Goal: Task Accomplishment & Management: Complete application form

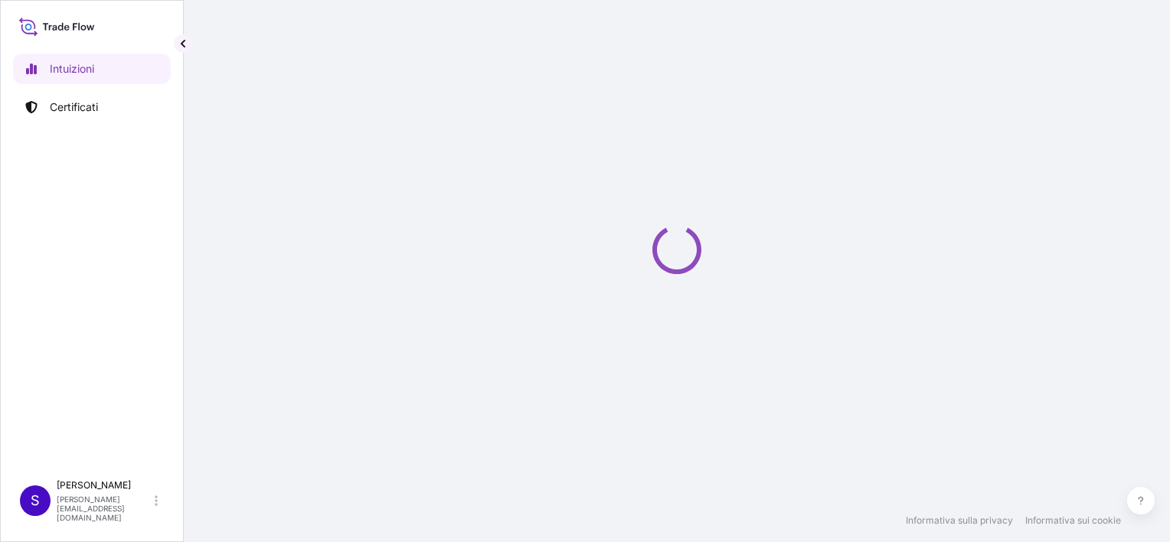
select select "2025"
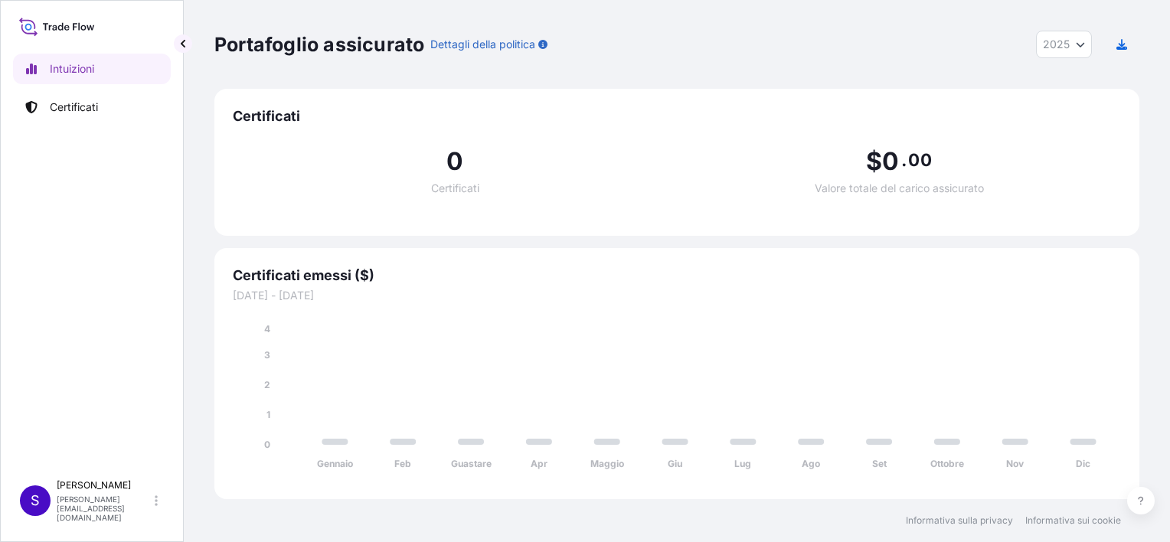
click at [273, 278] on span "Certificati emessi ($)" at bounding box center [677, 275] width 888 height 18
click at [273, 276] on span "Certificati emessi ($)" at bounding box center [677, 275] width 888 height 18
click at [92, 100] on p "Certificati" at bounding box center [74, 107] width 48 height 15
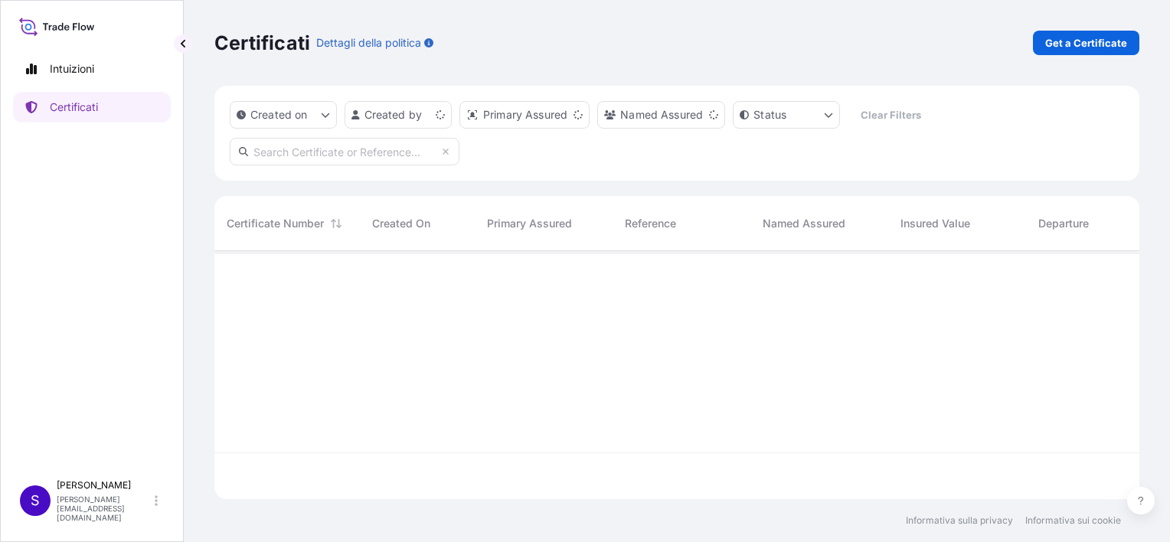
scroll to position [245, 913]
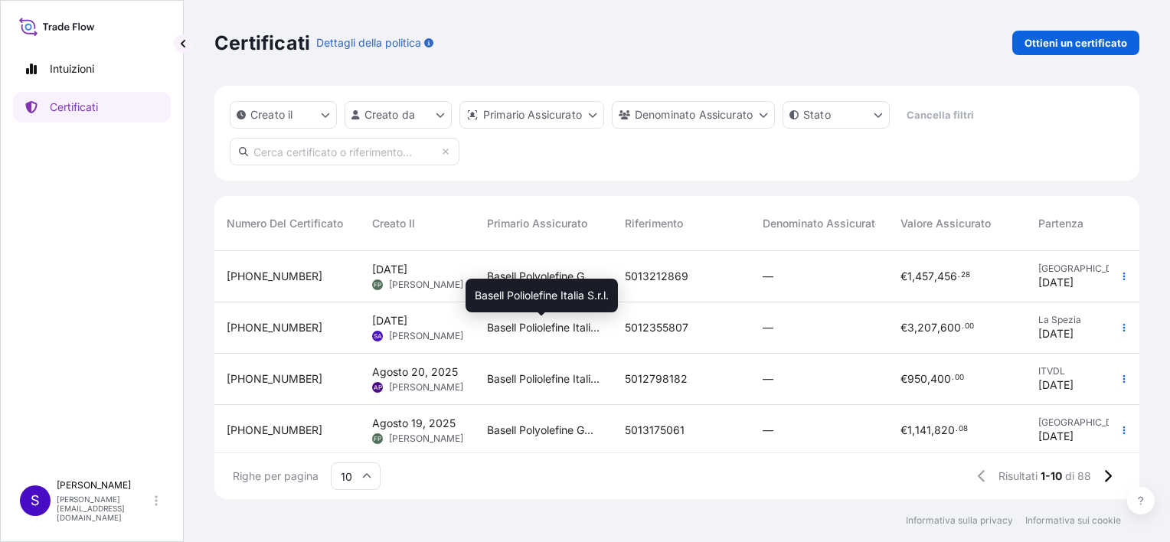
click at [560, 330] on span "Basell Poliolefine Italia S.r.l." at bounding box center [543, 327] width 113 height 15
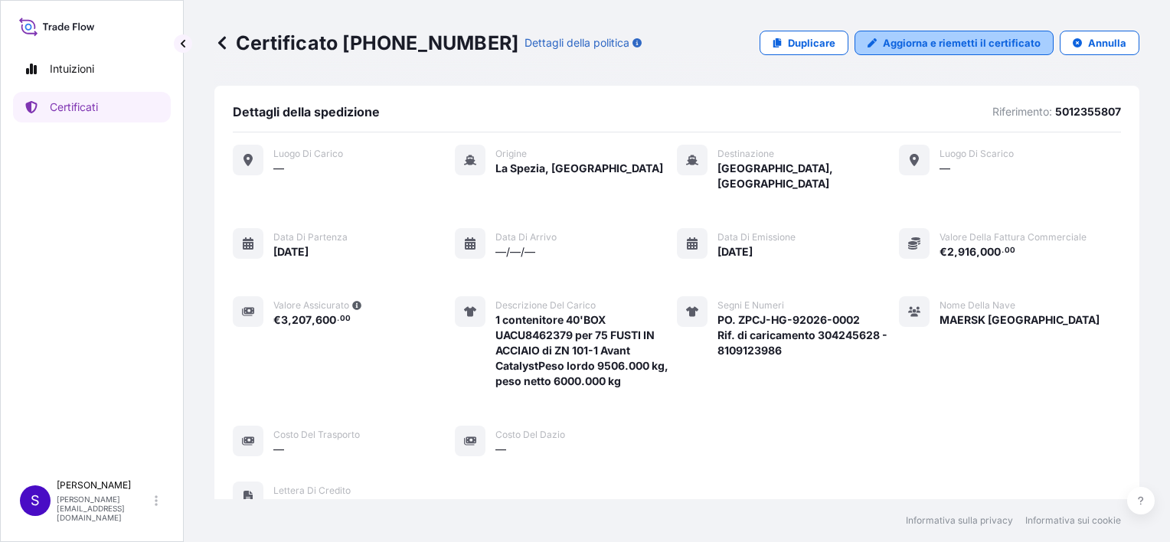
click at [926, 39] on p "Aggiorna e riemetti il certificato" at bounding box center [962, 42] width 158 height 15
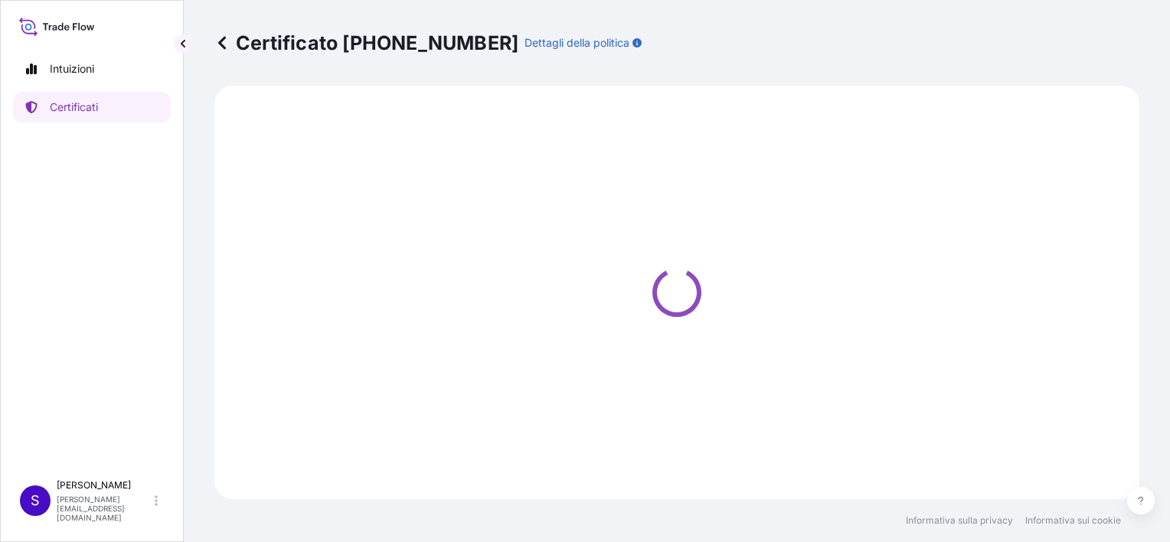
select select "Sea"
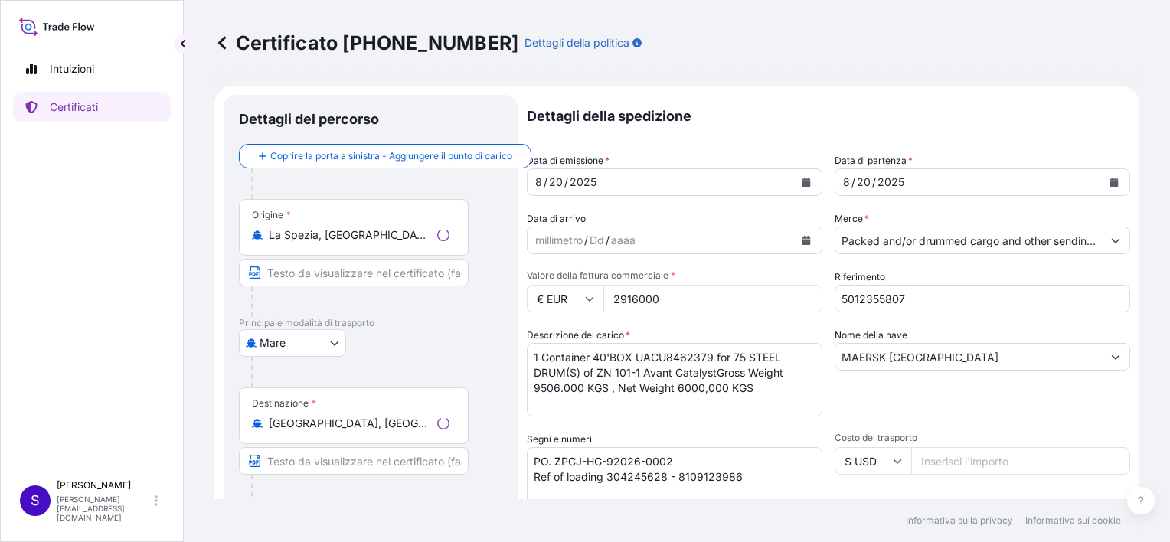
select select "32017"
drag, startPoint x: 948, startPoint y: 352, endPoint x: 881, endPoint y: 351, distance: 66.6
click at [881, 351] on input "MAERSK [GEOGRAPHIC_DATA]" at bounding box center [968, 357] width 266 height 28
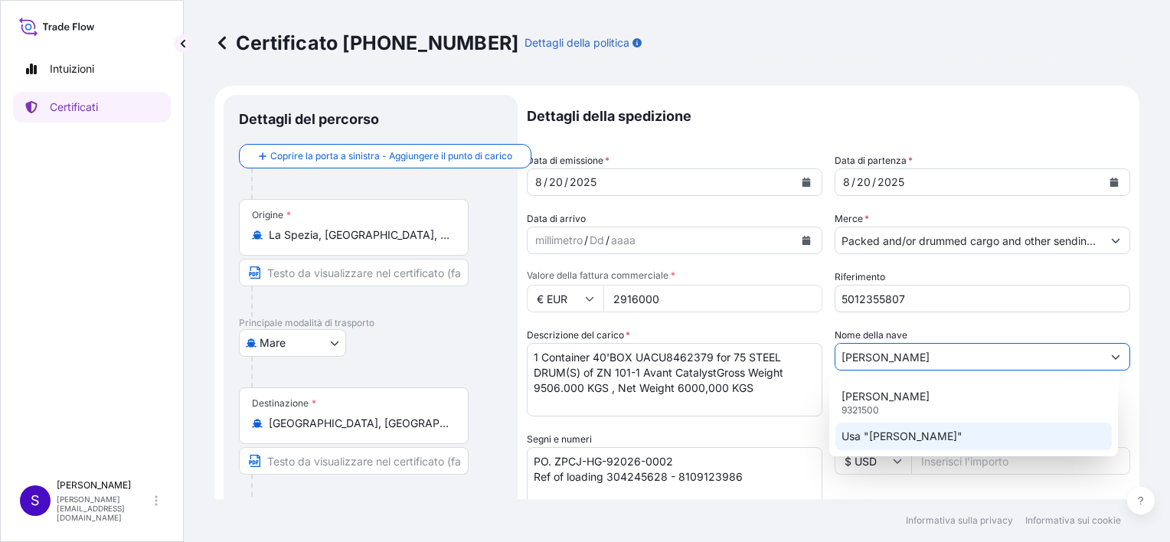
click at [948, 436] on p "Usa "[PERSON_NAME]"" at bounding box center [901, 436] width 121 height 15
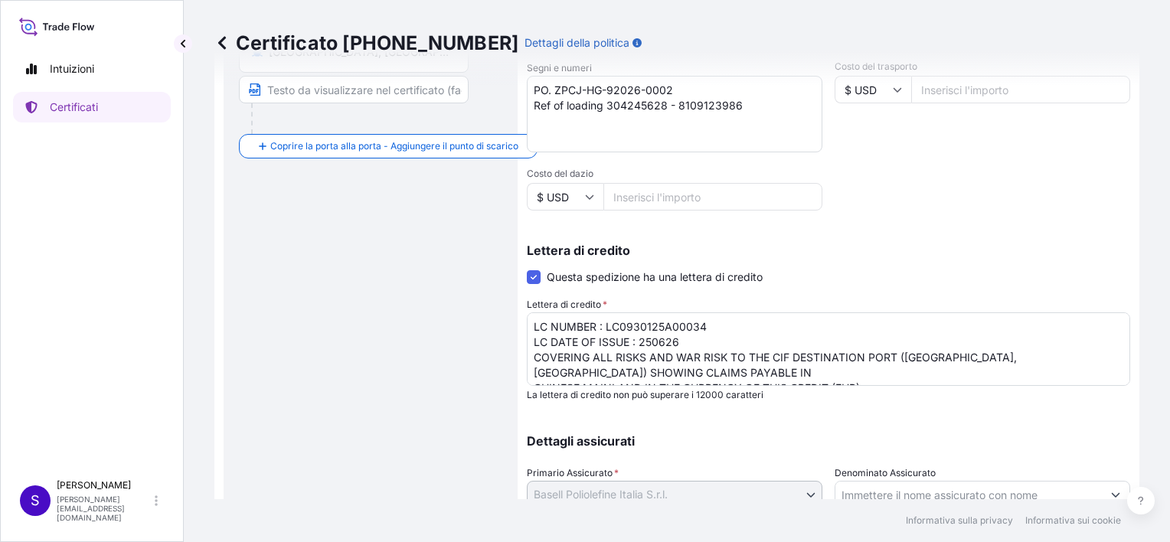
scroll to position [490, 0]
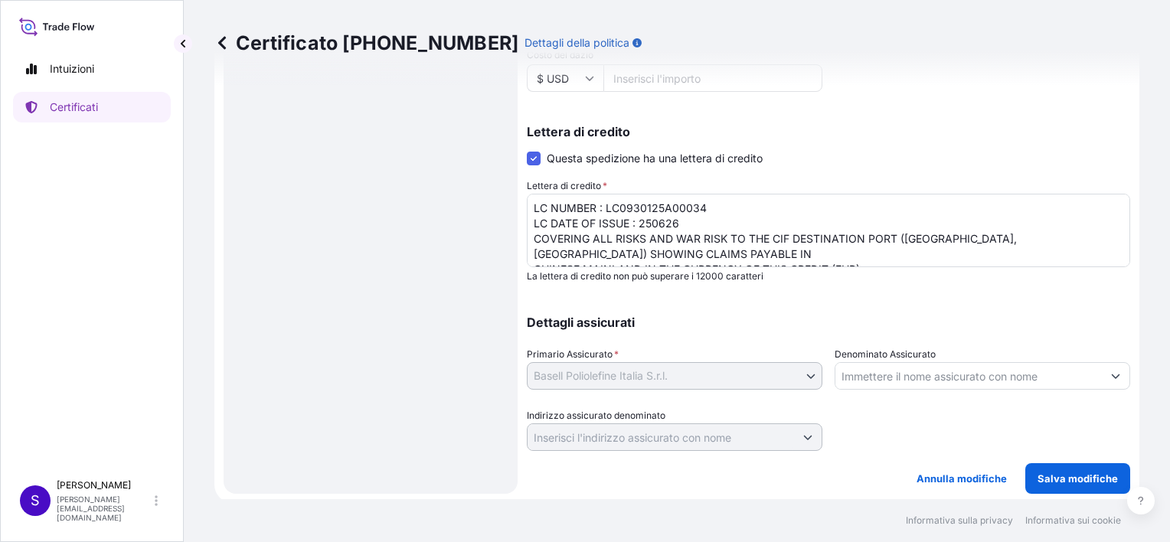
type input "[PERSON_NAME]"
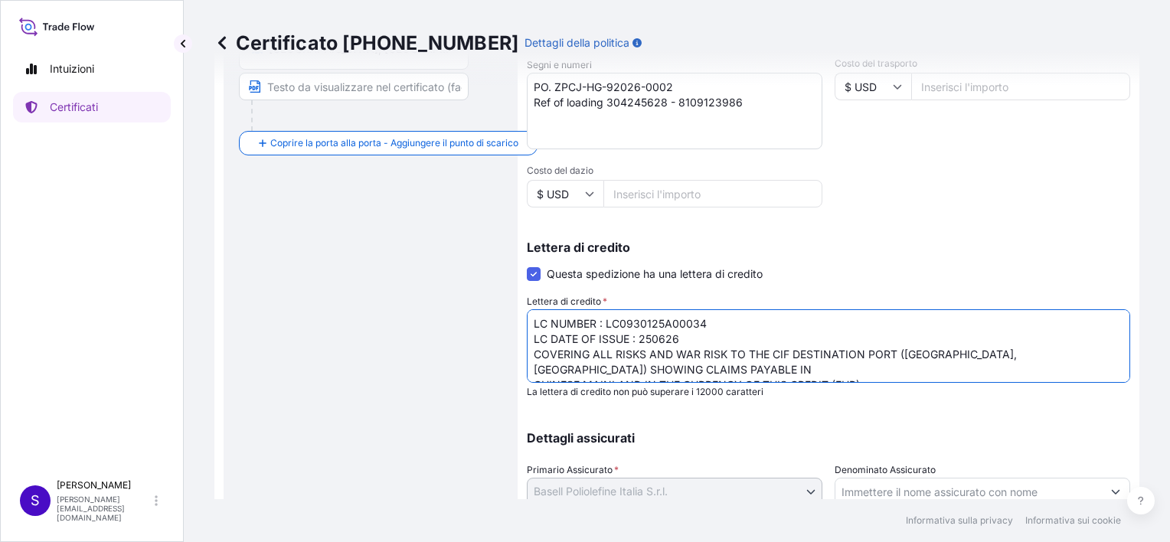
scroll to position [184, 0]
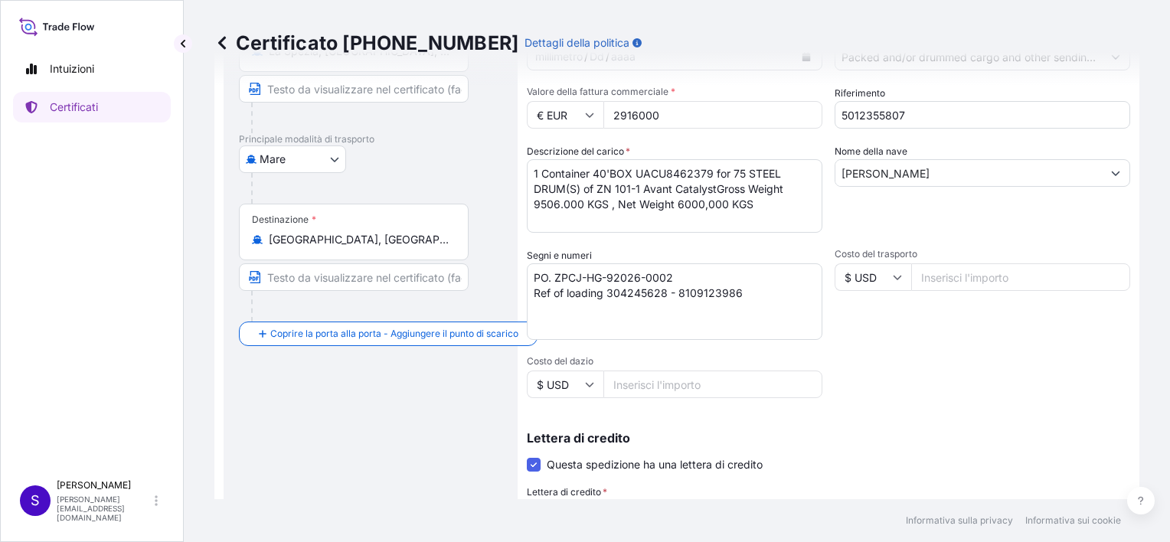
click at [674, 277] on textarea "PO. ZPCJ-HG-92026-0002 Ref of loading 304245628 - 8109123986" at bounding box center [675, 301] width 296 height 77
drag, startPoint x: 750, startPoint y: 296, endPoint x: 452, endPoint y: 289, distance: 298.7
click at [452, 289] on form "Dettagli del percorso Coprire la porta a sinistra - Aggiungere il punto di cari…" at bounding box center [676, 355] width 925 height 907
drag, startPoint x: 681, startPoint y: 274, endPoint x: 519, endPoint y: 273, distance: 162.3
click at [519, 273] on form "Dettagli del percorso Coprire la porta a sinistra - Aggiungere il punto di cari…" at bounding box center [676, 355] width 925 height 907
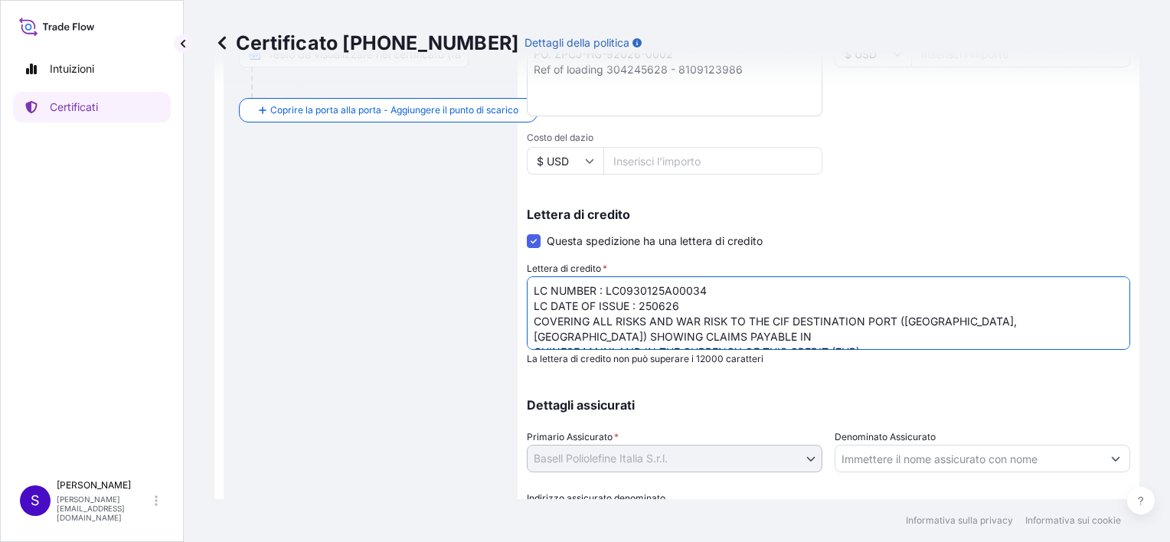
scroll to position [31, 0]
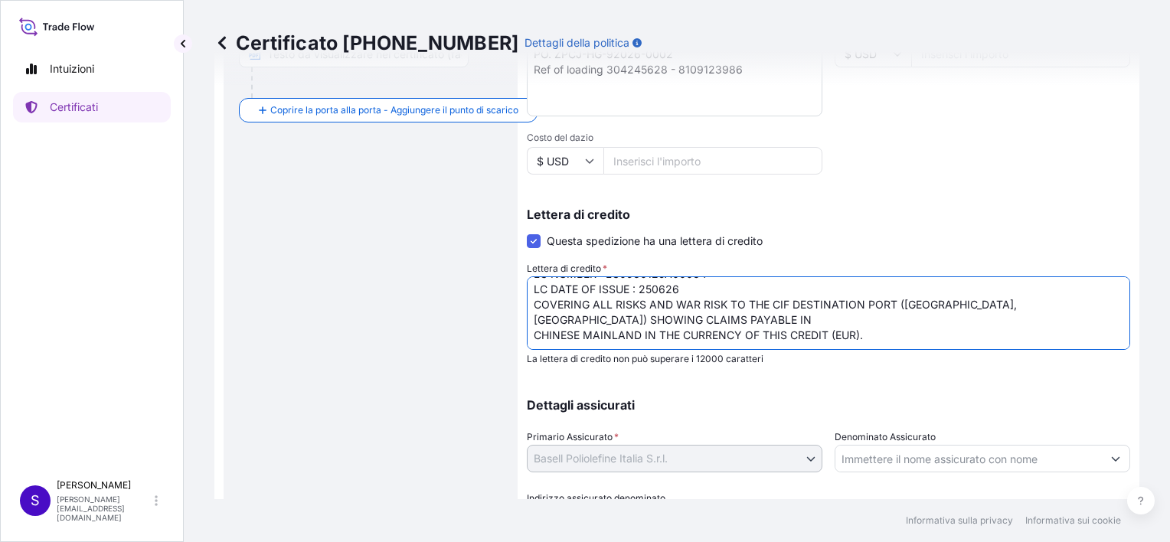
click at [864, 321] on textarea "LC NUMBER : LC0930125A00034 LC DATE OF ISSUE : 250626 COVERING ALL RISKS AND WA…" at bounding box center [828, 312] width 603 height 73
paste textarea "PO. ZPCJ-HG-92026-0002"
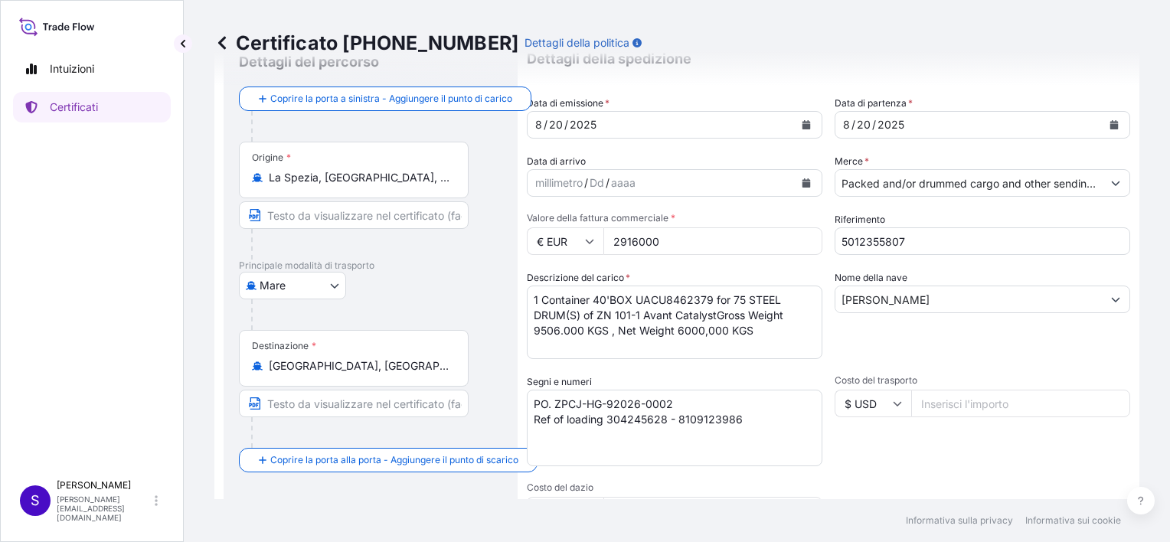
scroll to position [73, 0]
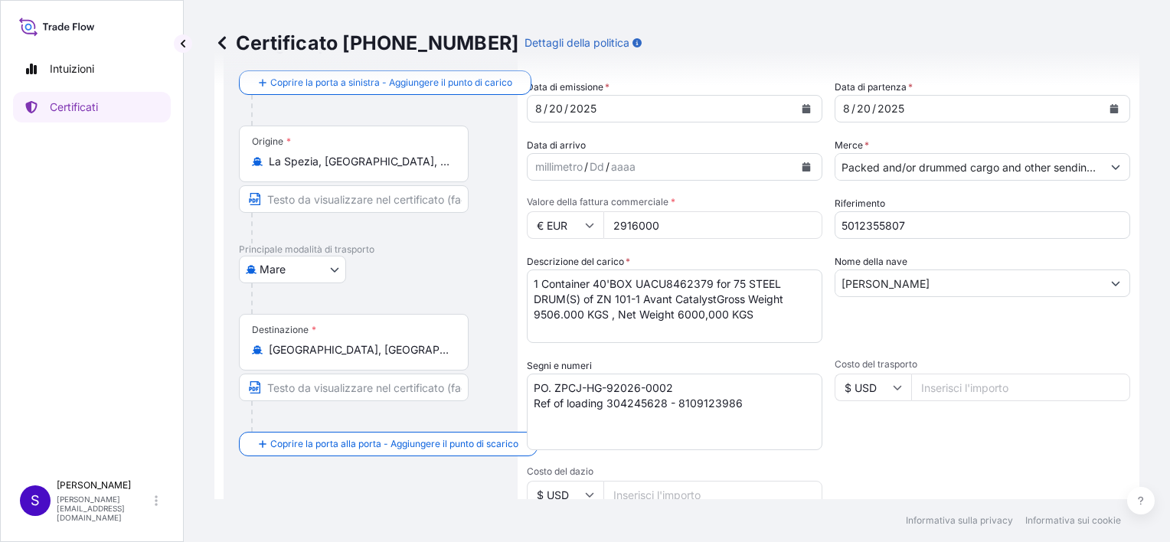
type textarea "LC NUMBER : LC0930125A00034 LC DATE OF ISSUE : 250626 COVERING ALL RISKS AND WA…"
drag, startPoint x: 691, startPoint y: 387, endPoint x: 521, endPoint y: 387, distance: 170.0
click at [521, 387] on form "Dettagli del percorso Coprire la porta a sinistra - Aggiungere il punto di cari…" at bounding box center [676, 465] width 925 height 907
click at [690, 390] on textarea "PO. ZPCJ-HG-92026-0002 Ref of loading 304245628 - 8109123986" at bounding box center [675, 412] width 296 height 77
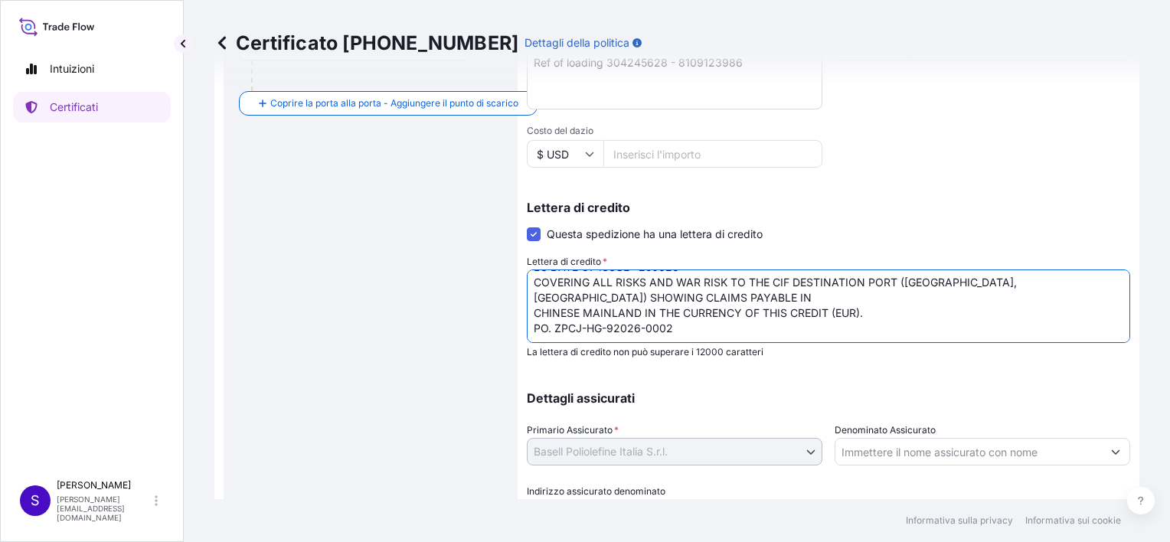
scroll to position [489, 0]
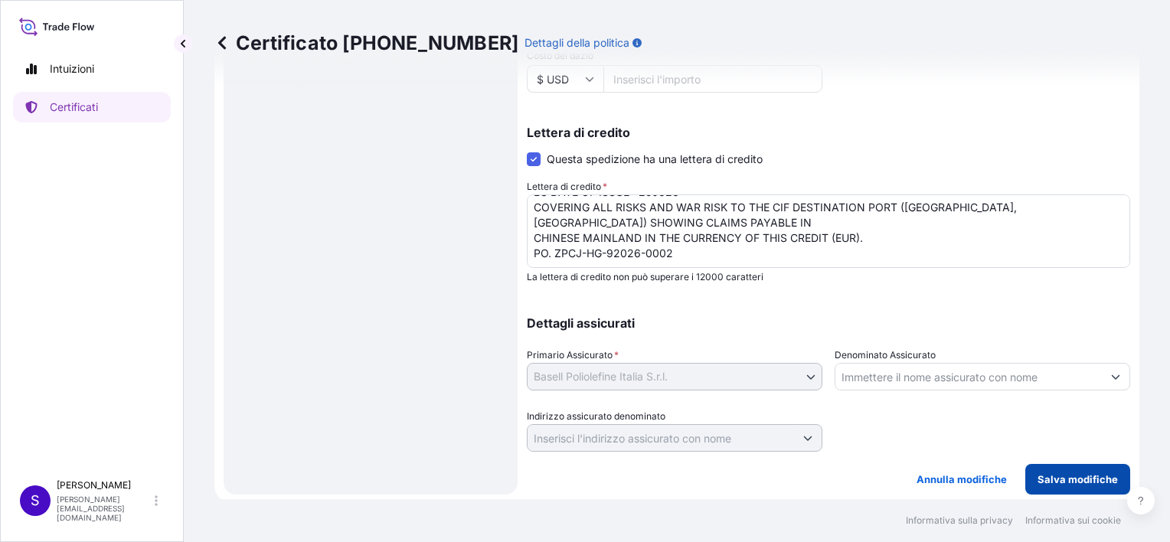
click at [1057, 472] on p "Salva modifiche" at bounding box center [1077, 479] width 80 height 15
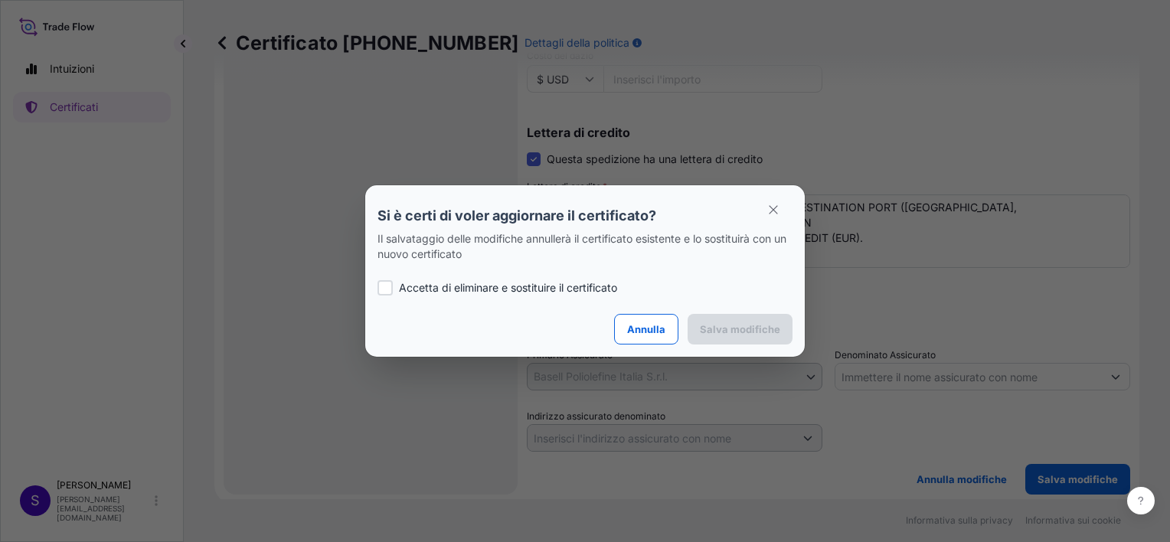
click at [387, 285] on div at bounding box center [384, 287] width 15 height 15
checkbox input "true"
click at [753, 325] on p "Salva modifiche" at bounding box center [740, 329] width 80 height 15
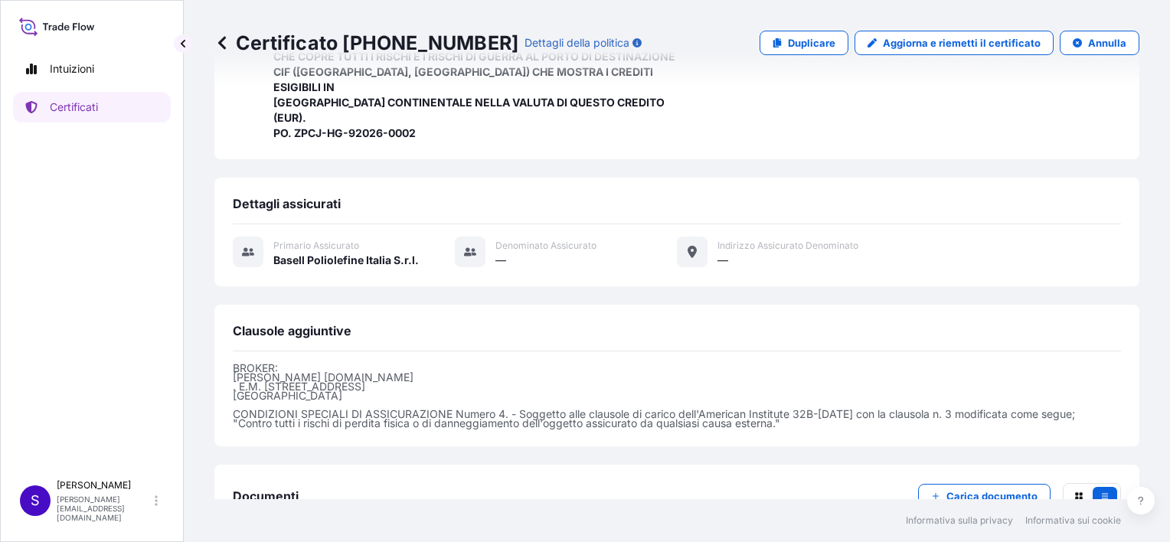
scroll to position [545, 0]
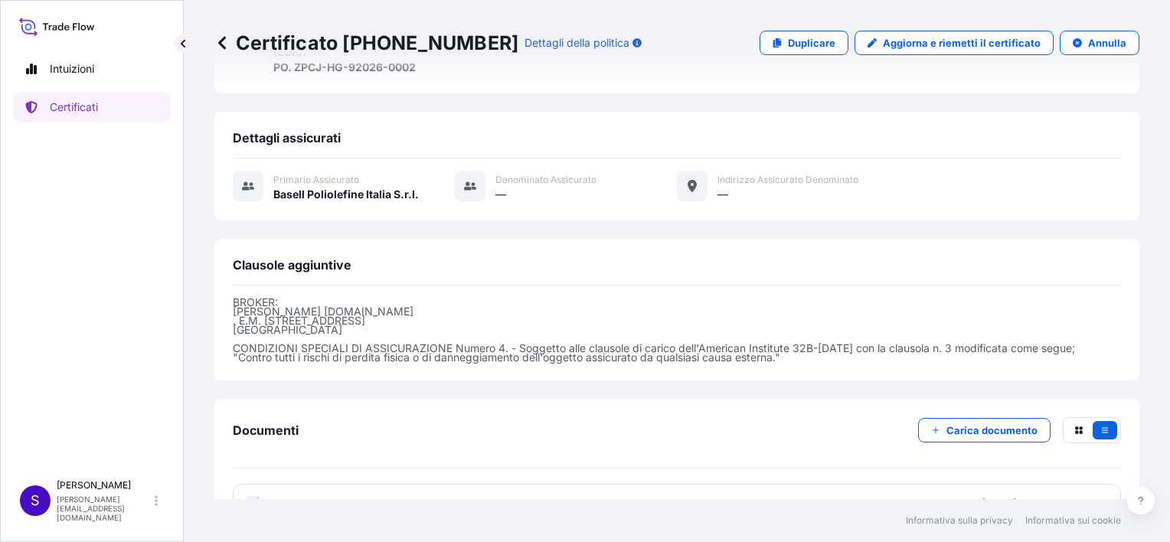
click at [249, 503] on text "PDF" at bounding box center [254, 505] width 10 height 5
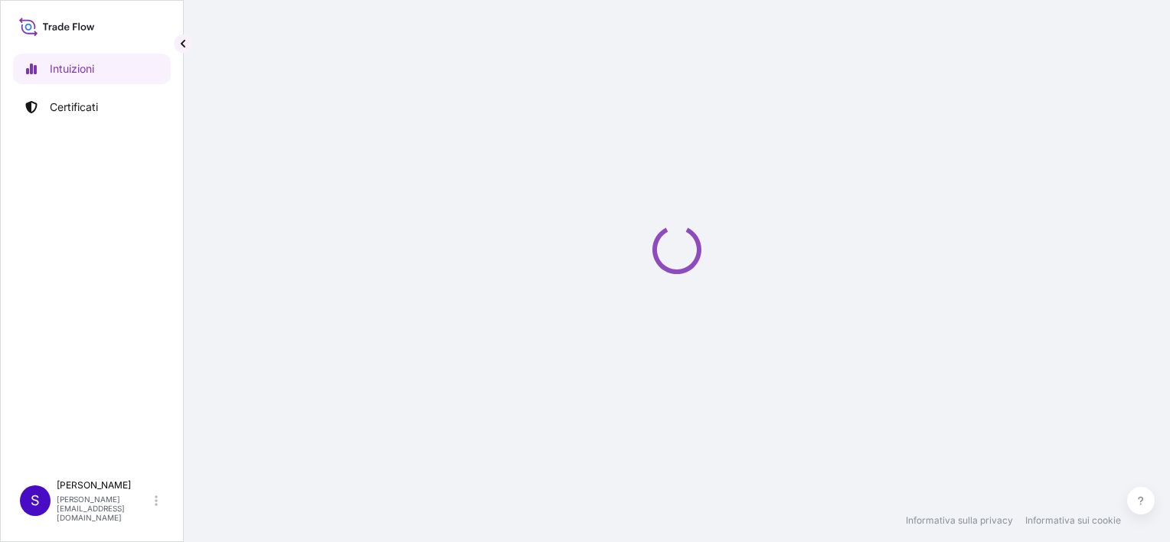
select select "2025"
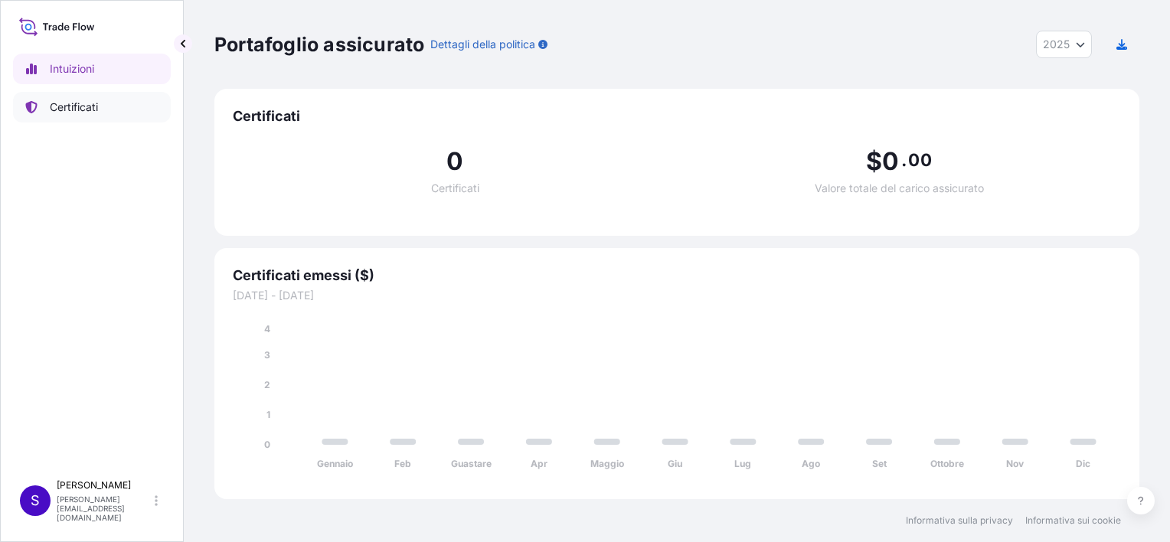
click at [86, 104] on p "Certificati" at bounding box center [74, 107] width 48 height 15
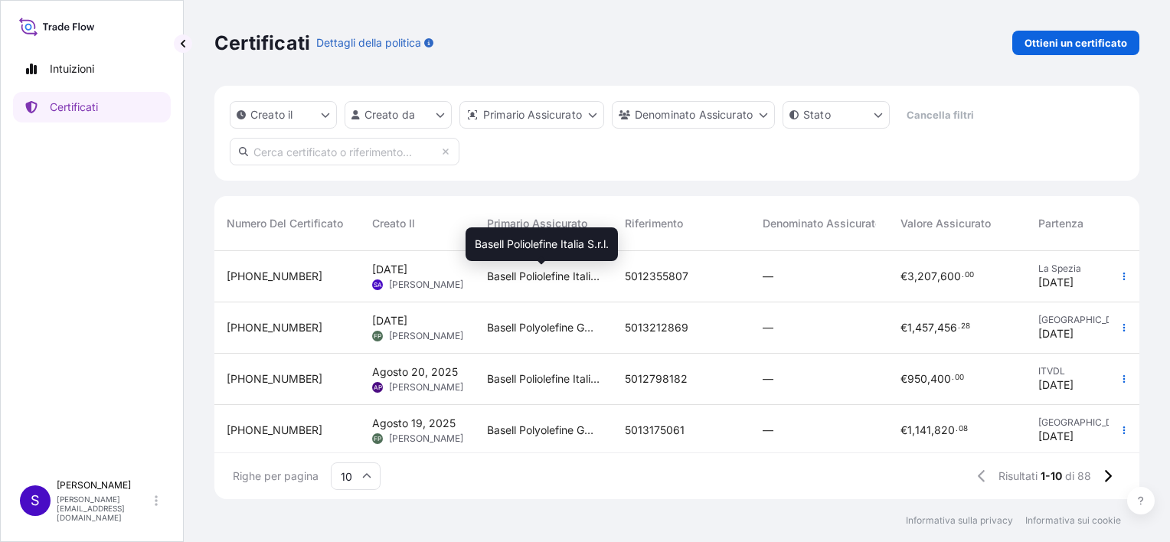
click at [524, 273] on span "Basell Poliolefine Italia S.r.l." at bounding box center [543, 276] width 113 height 15
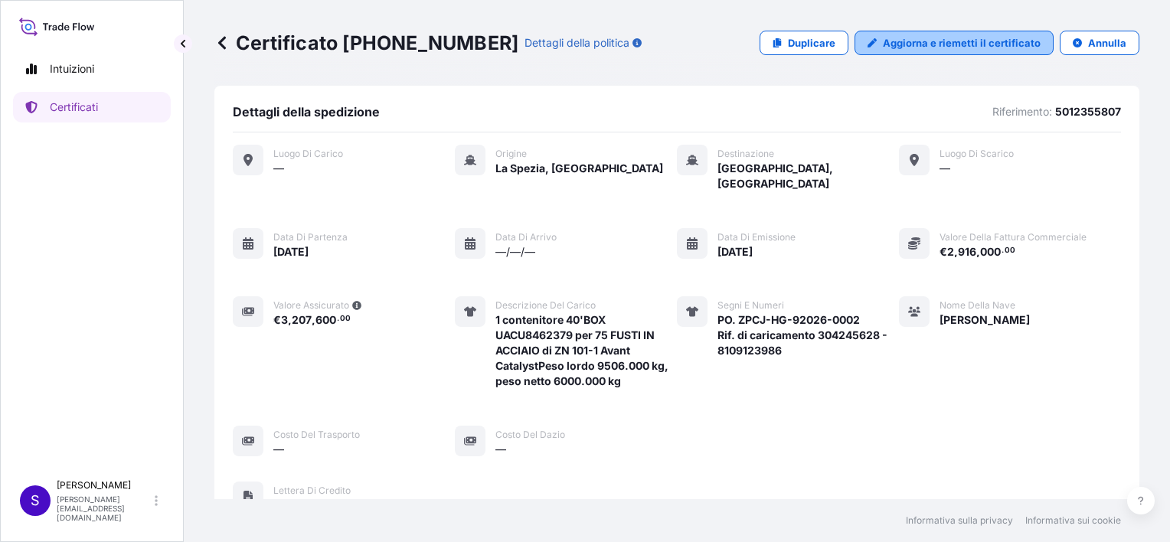
click at [937, 40] on p "Aggiorna e riemetti il certificato" at bounding box center [962, 42] width 158 height 15
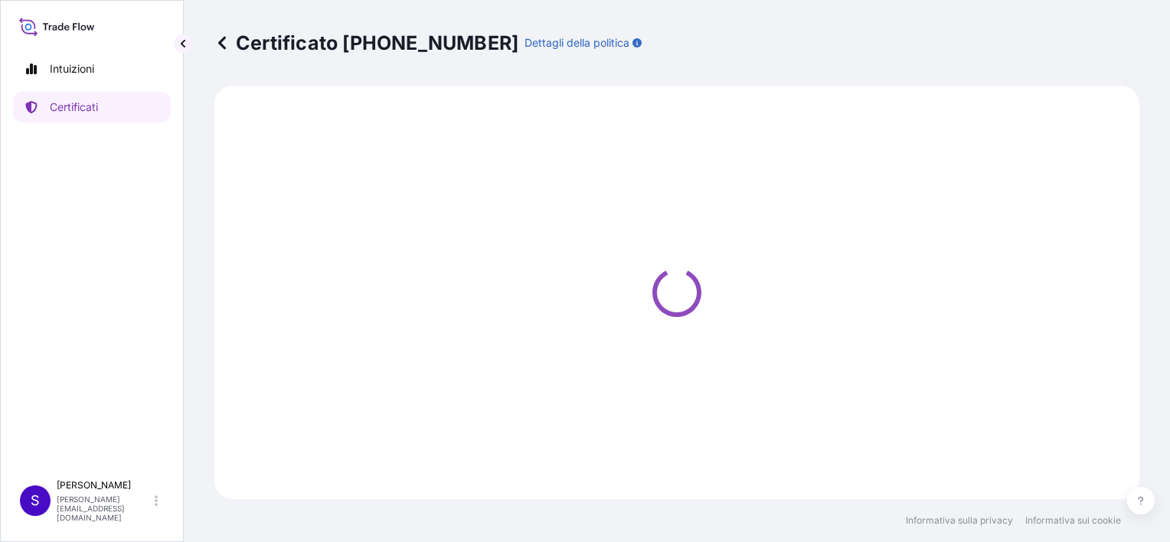
select select "Sea"
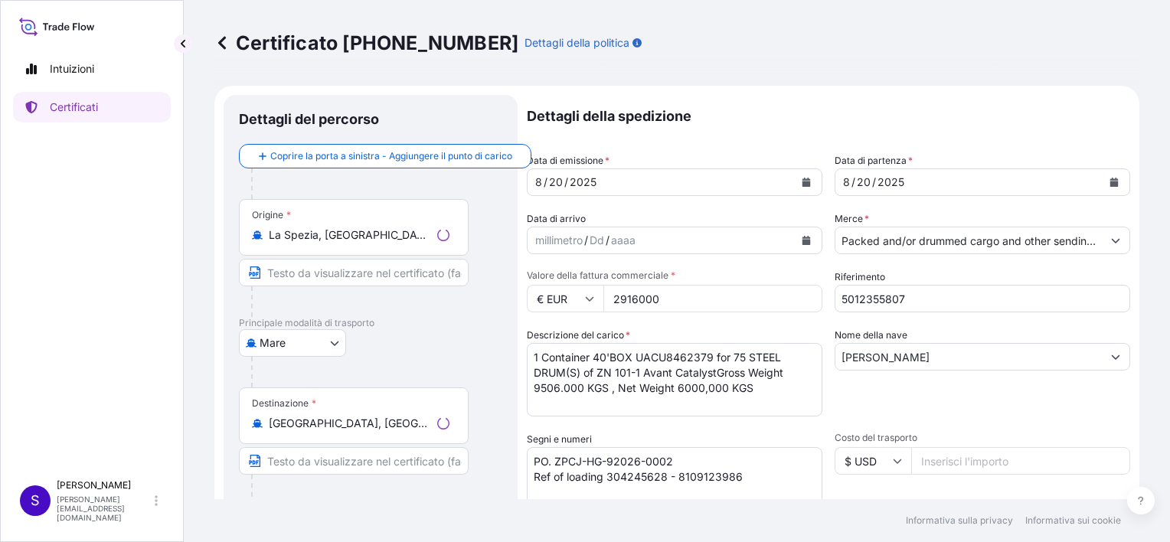
select select "32017"
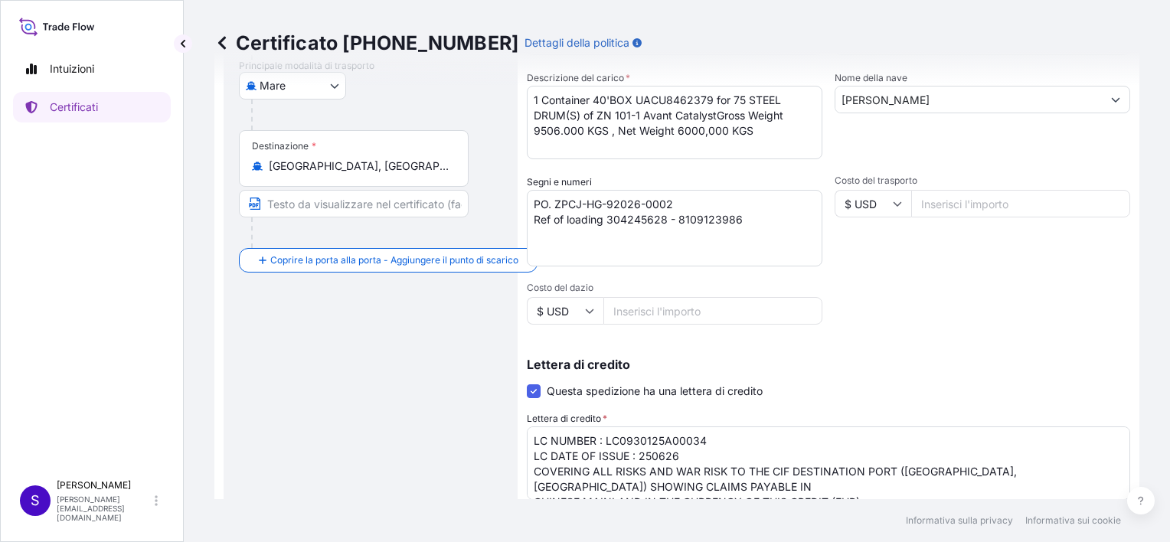
scroll to position [317, 0]
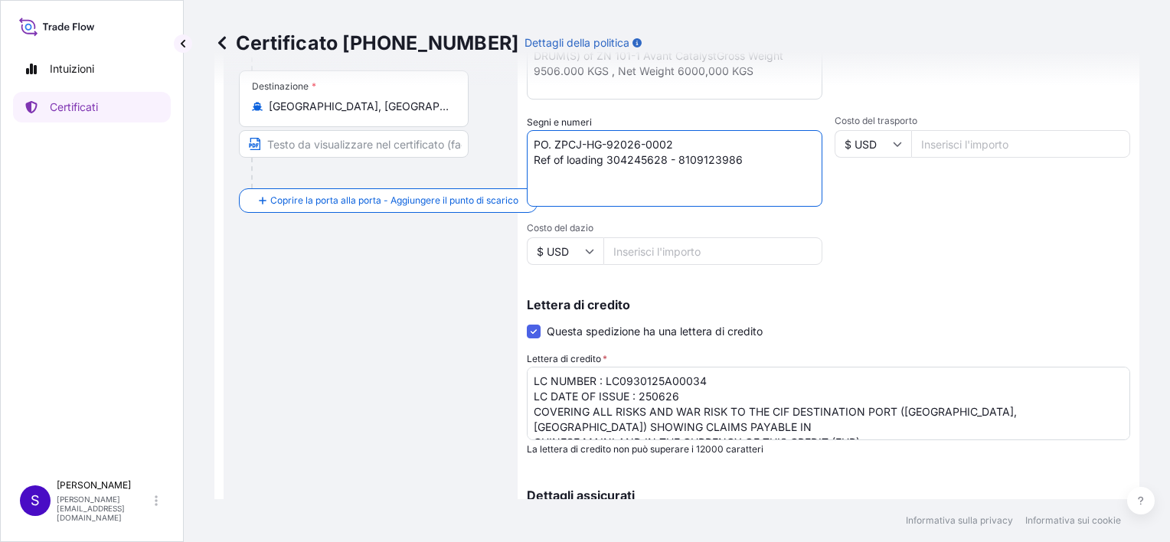
drag, startPoint x: 759, startPoint y: 158, endPoint x: 525, endPoint y: 160, distance: 233.5
click at [525, 160] on form "Dettagli del percorso Coprire la porta a sinistra - Aggiungere il punto di cari…" at bounding box center [676, 222] width 925 height 907
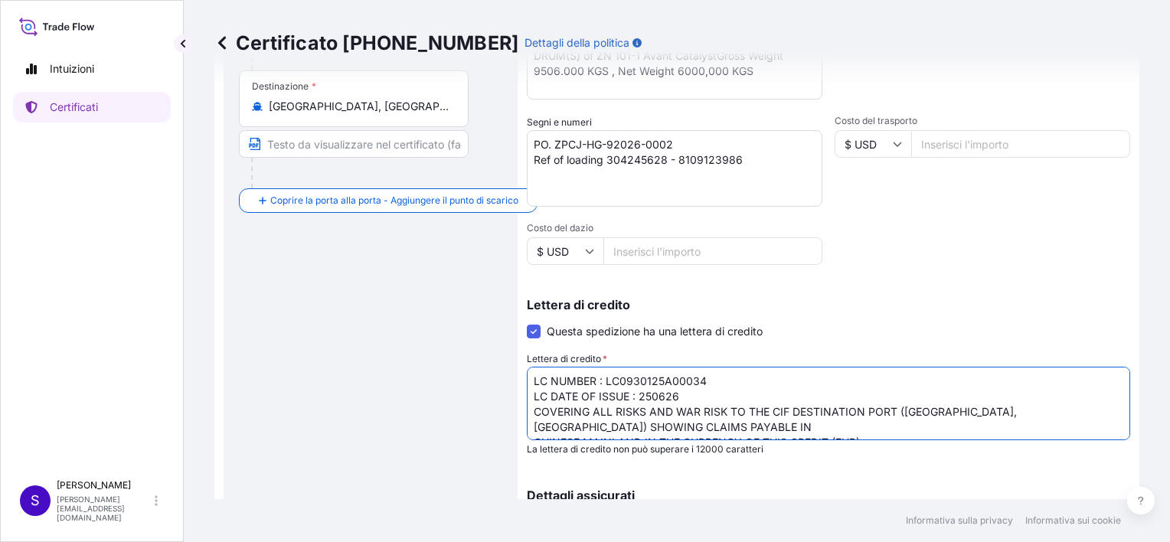
scroll to position [47, 0]
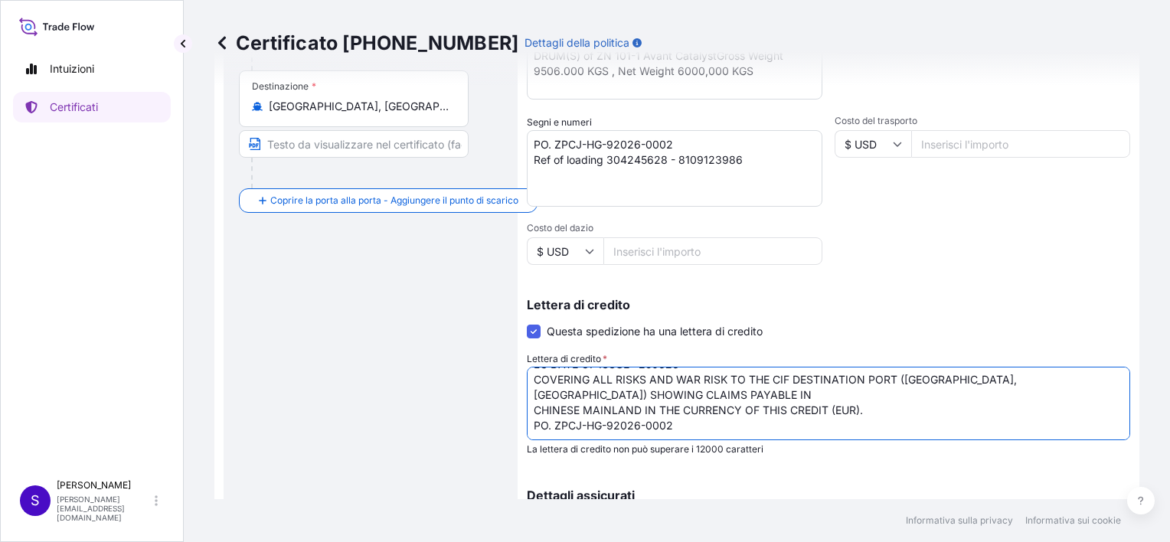
click at [698, 411] on textarea "LC NUMBER : LC0930125A00034 LC DATE OF ISSUE : 250626 COVERING ALL RISKS AND WA…" at bounding box center [828, 403] width 603 height 73
paste textarea "Ref of loading 304245628 - 8109123986"
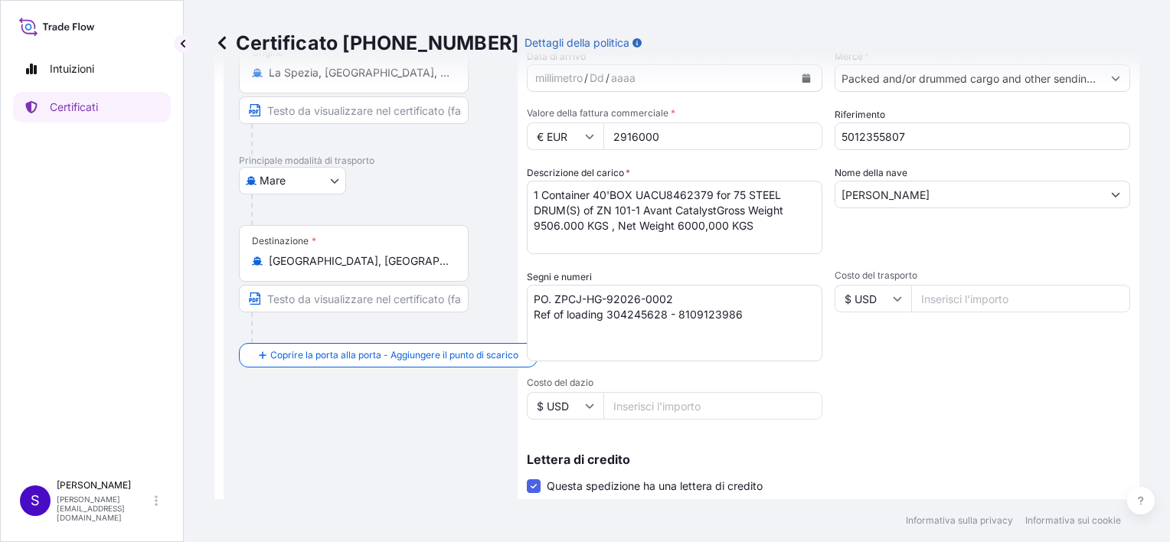
scroll to position [161, 0]
type textarea "LC NUMBER : LC0930125A00034 LC DATE OF ISSUE : 250626 COVERING ALL RISKS AND WA…"
drag, startPoint x: 757, startPoint y: 320, endPoint x: 499, endPoint y: 304, distance: 258.5
click at [499, 304] on form "Dettagli del percorso Coprire la porta a sinistra - Aggiungere il punto di cari…" at bounding box center [676, 378] width 925 height 907
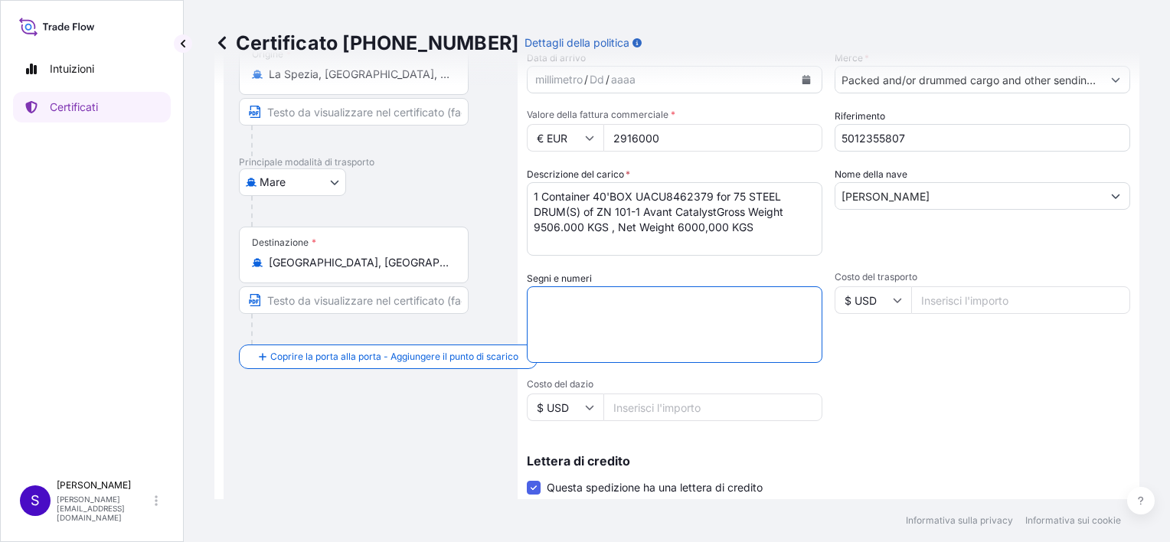
type textarea "n"
type textarea "NM"
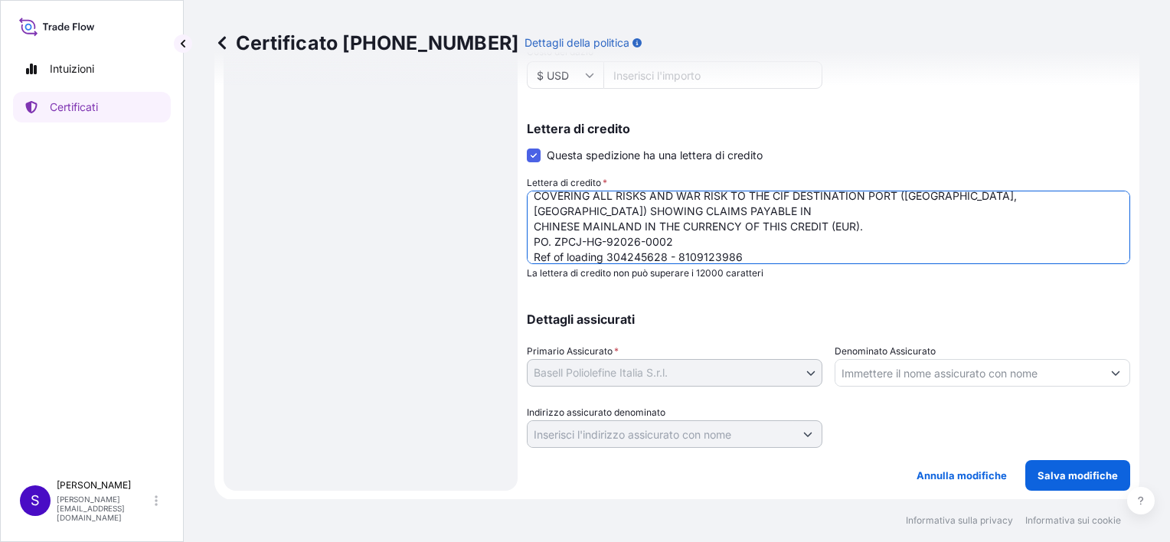
scroll to position [62, 0]
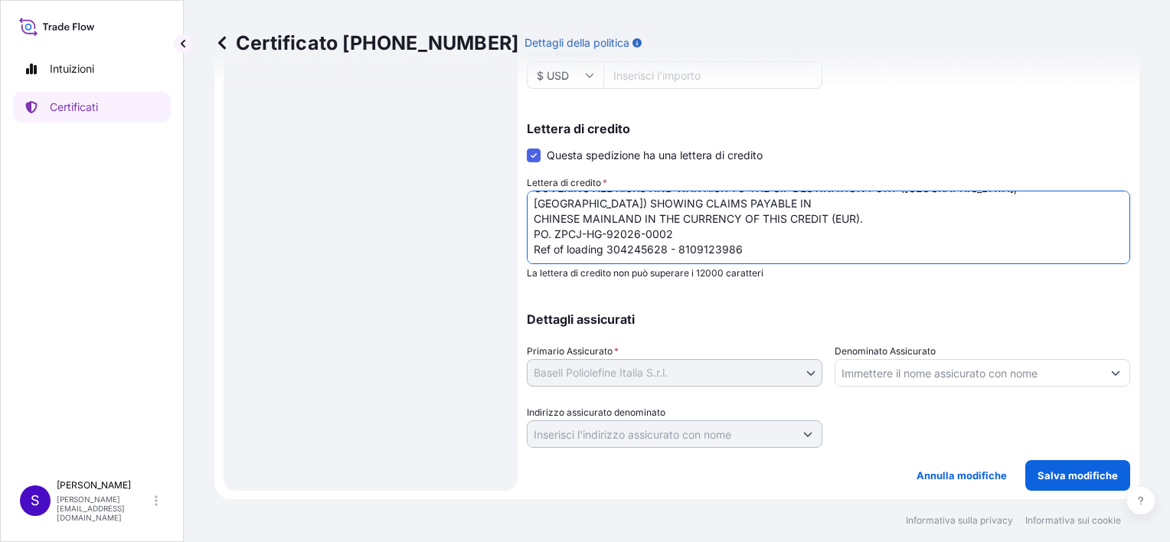
click at [550, 230] on textarea "LC NUMBER : LC0930125A00034 LC DATE OF ISSUE : 250626 COVERING ALL RISKS AND WA…" at bounding box center [828, 227] width 603 height 73
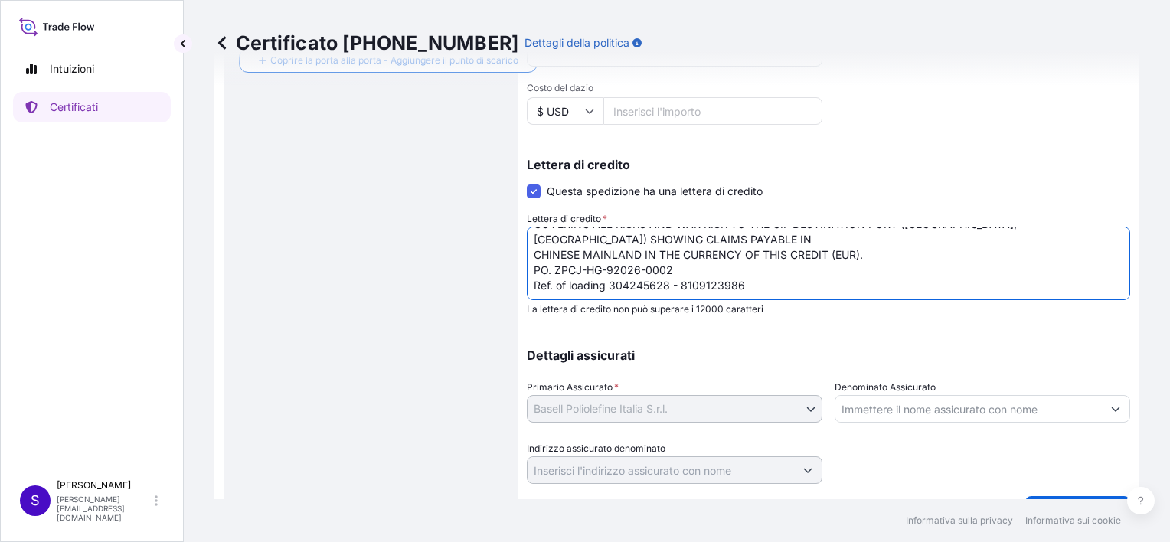
scroll to position [493, 0]
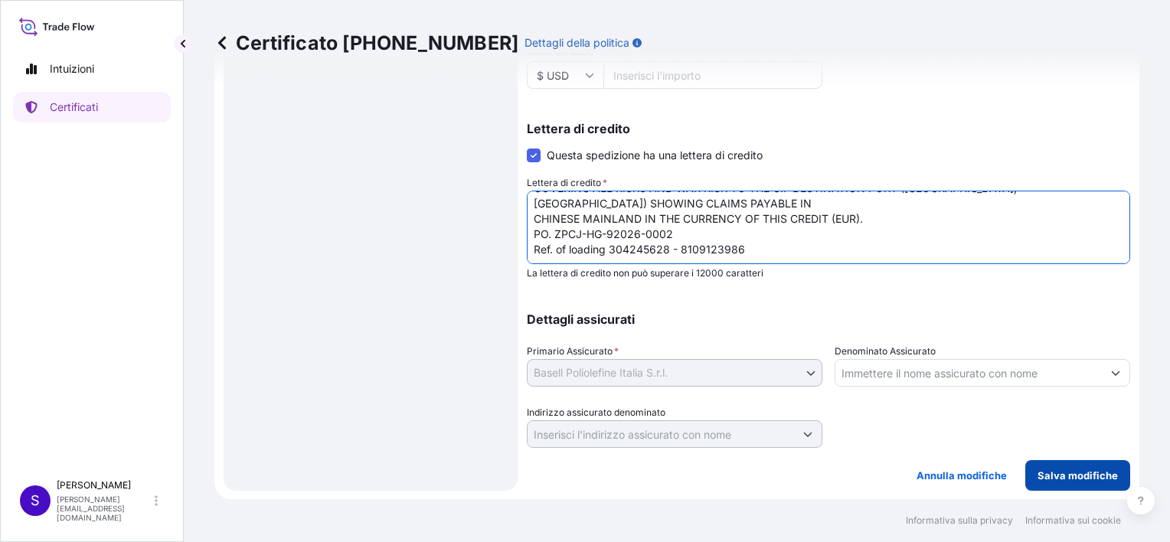
type textarea "LC NUMBER : LC0930125A00034 LC DATE OF ISSUE : 250626 COVERING ALL RISKS AND WA…"
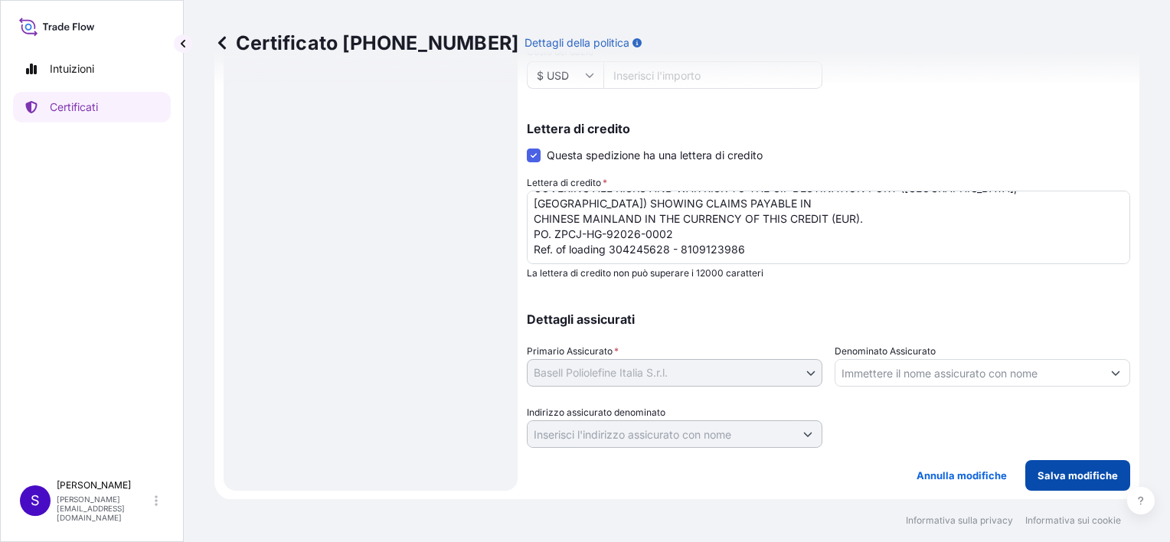
click at [1055, 472] on p "Salva modifiche" at bounding box center [1077, 475] width 80 height 15
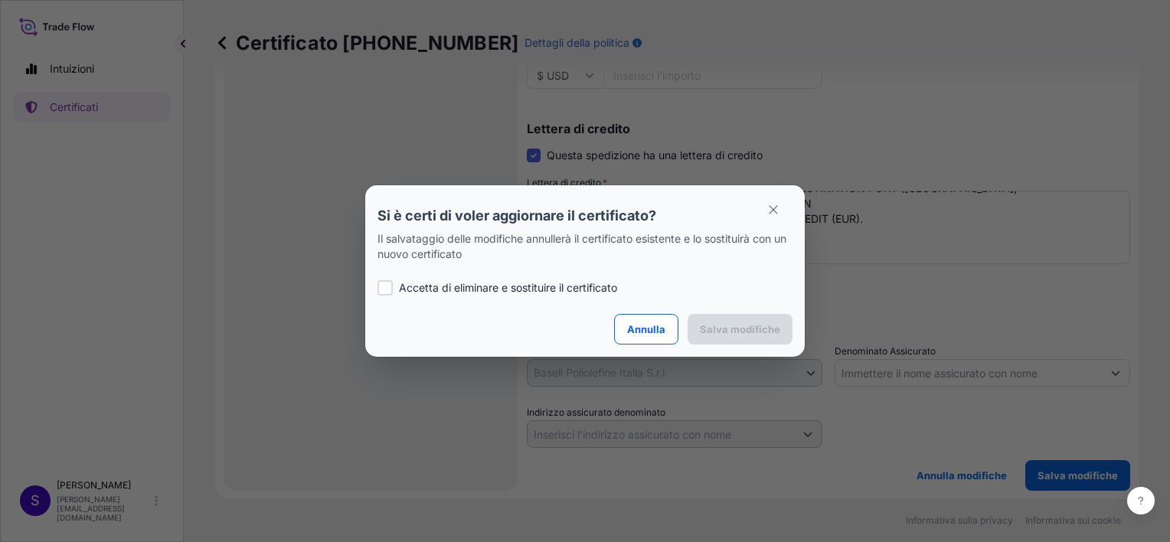
click at [416, 288] on p "Accetta di eliminare e sostituire il certificato" at bounding box center [508, 287] width 218 height 15
checkbox input "true"
click at [720, 324] on p "Salva modifiche" at bounding box center [740, 329] width 80 height 15
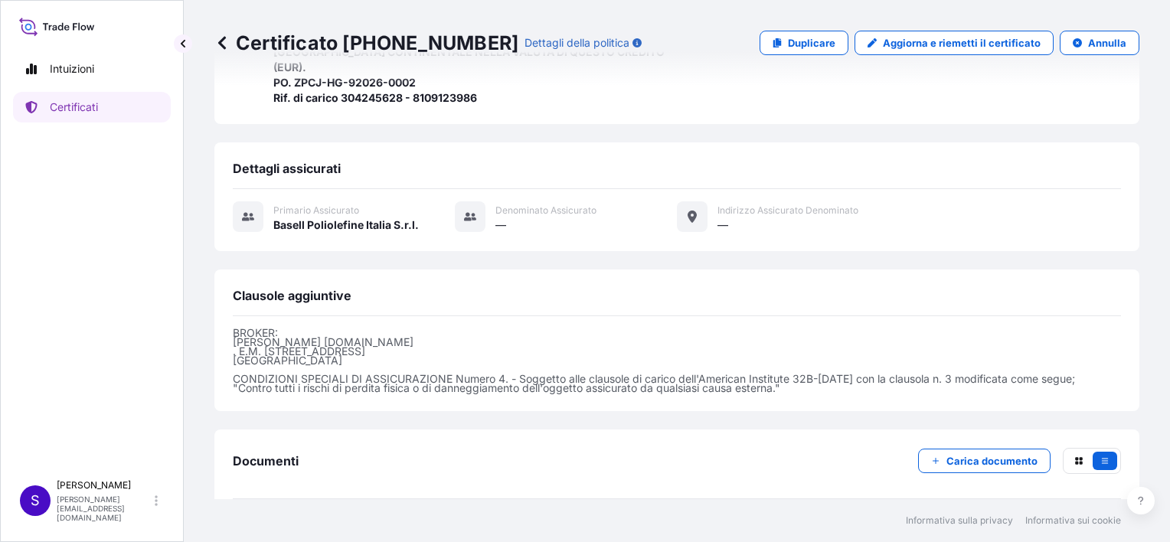
scroll to position [560, 0]
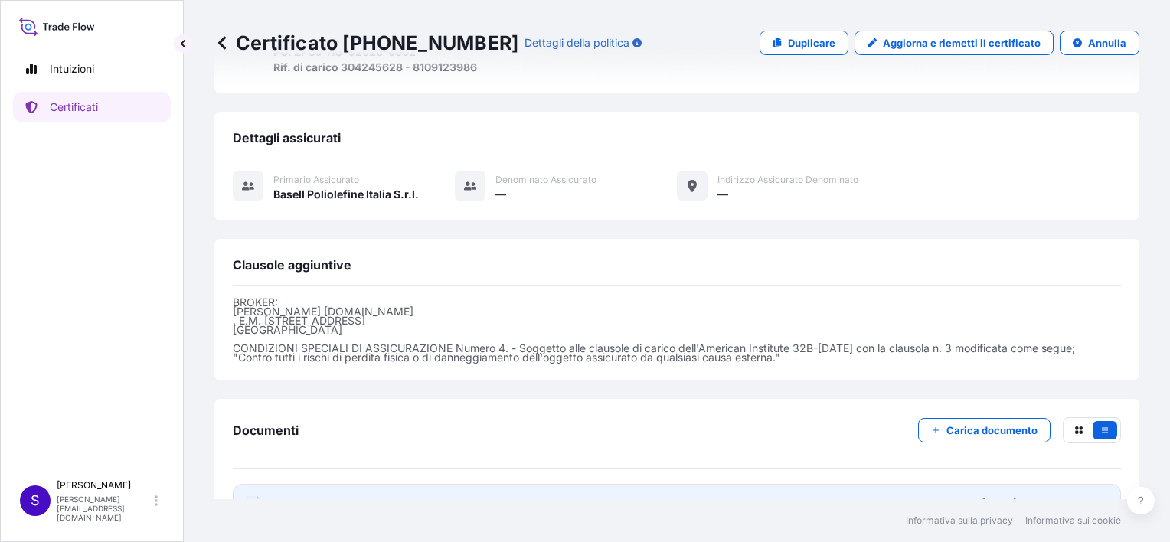
click at [250, 496] on icon at bounding box center [253, 503] width 13 height 15
